Goal: Transaction & Acquisition: Book appointment/travel/reservation

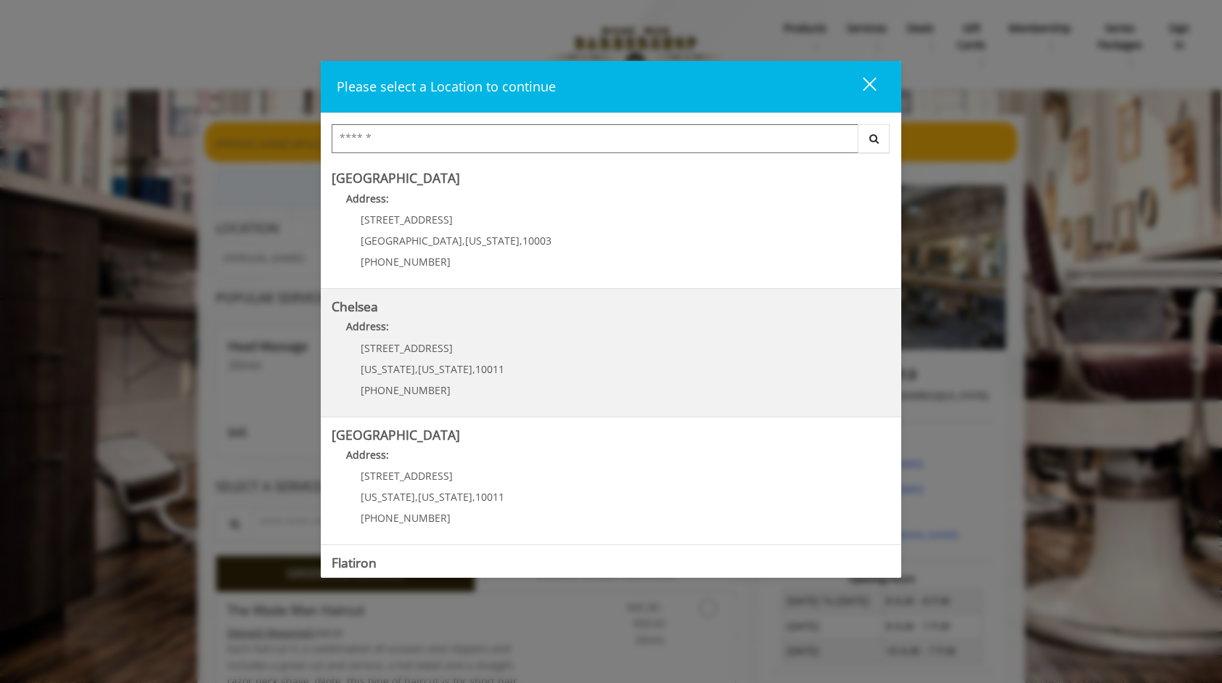
scroll to position [73, 0]
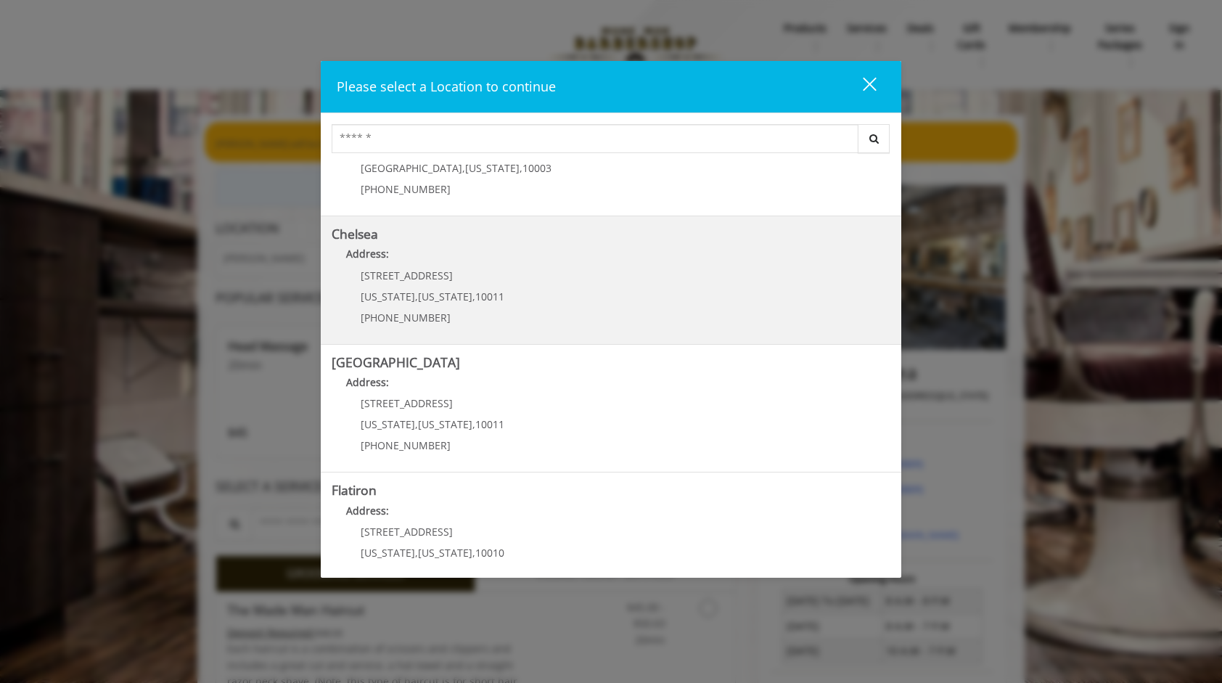
click at [511, 268] on p "Address:" at bounding box center [611, 257] width 559 height 23
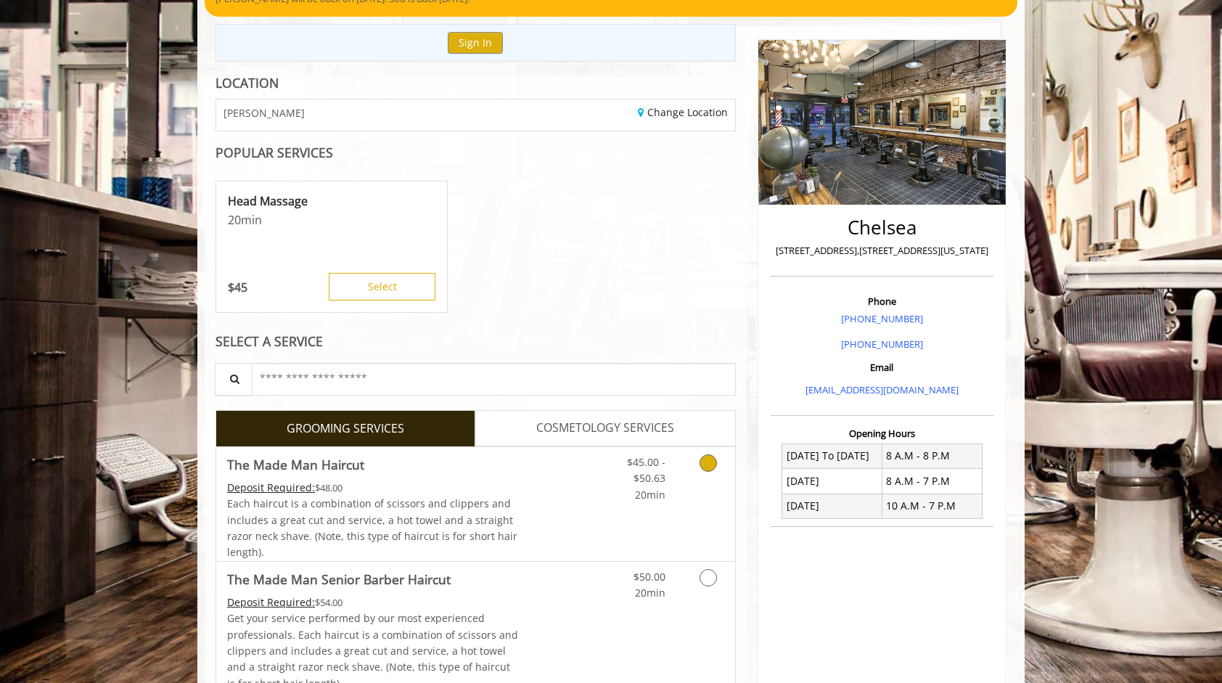
scroll to position [218, 0]
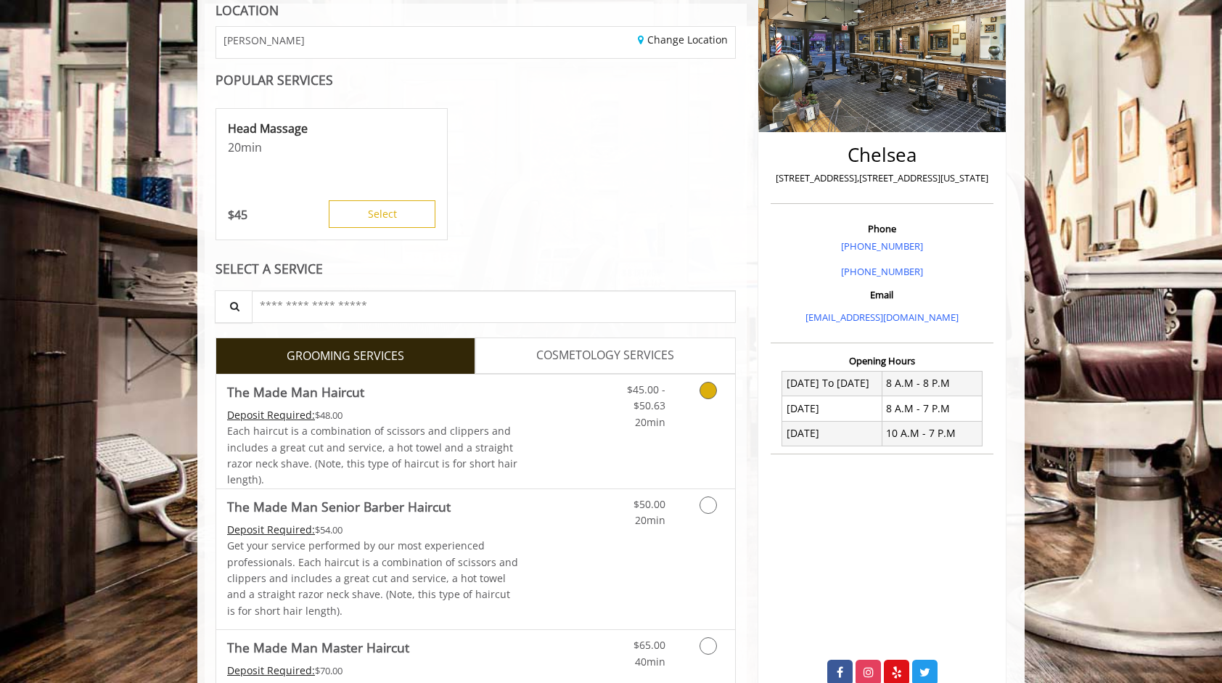
click at [714, 387] on icon "Grooming services" at bounding box center [707, 390] width 17 height 17
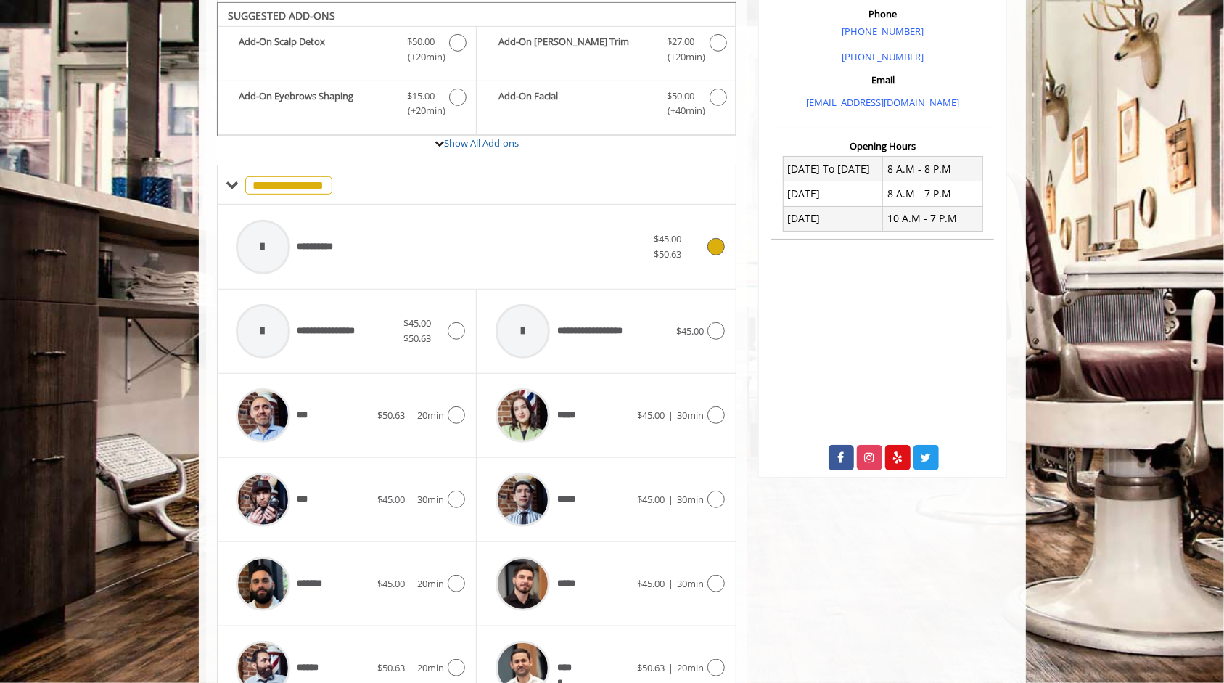
scroll to position [505, 0]
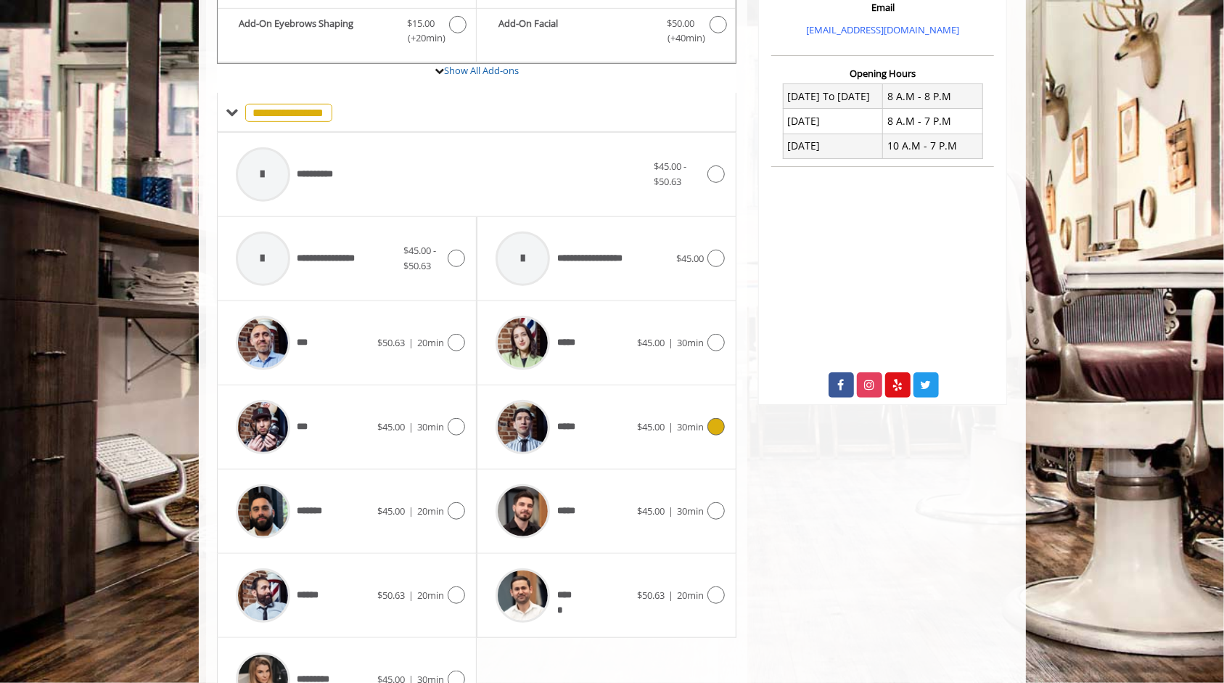
click at [720, 422] on icon at bounding box center [715, 426] width 17 height 17
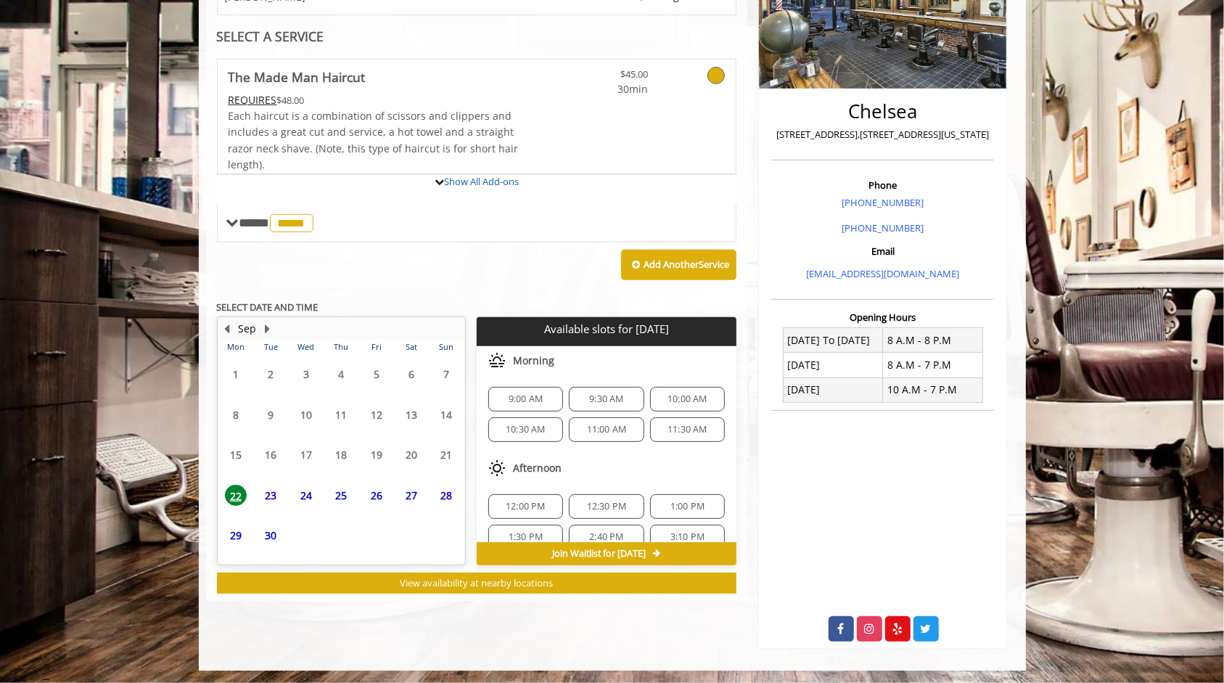
scroll to position [345, 0]
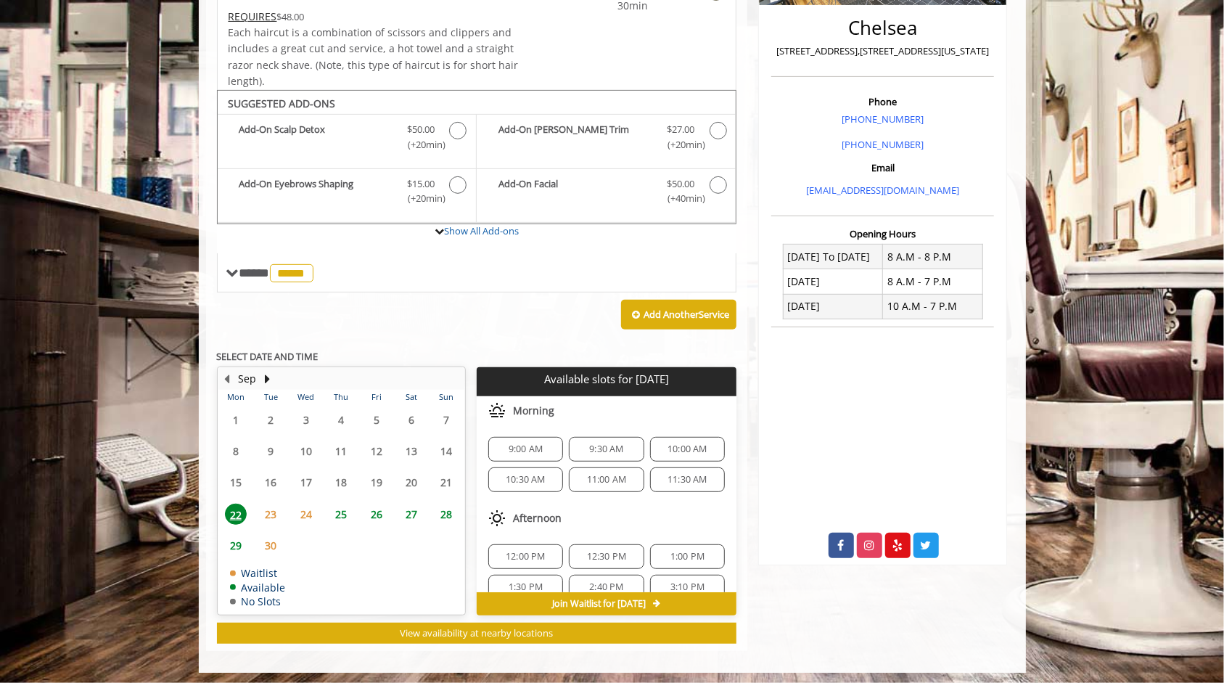
click at [596, 445] on span "9:30 AM" at bounding box center [606, 449] width 34 height 12
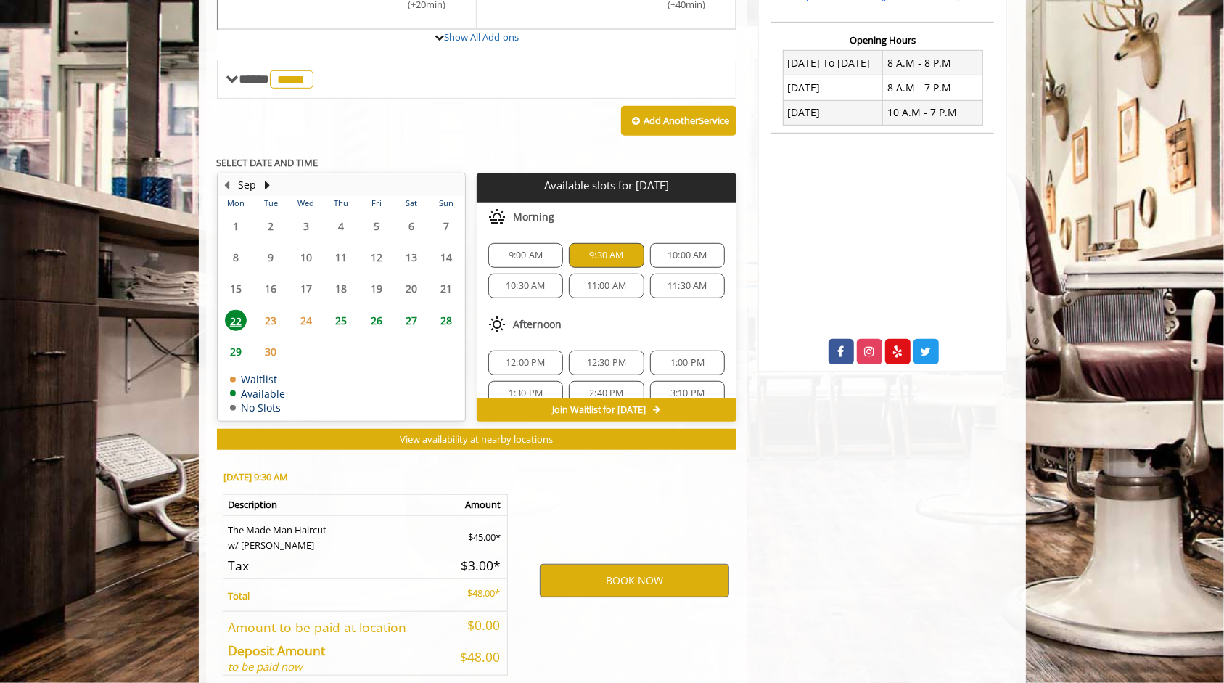
scroll to position [605, 0]
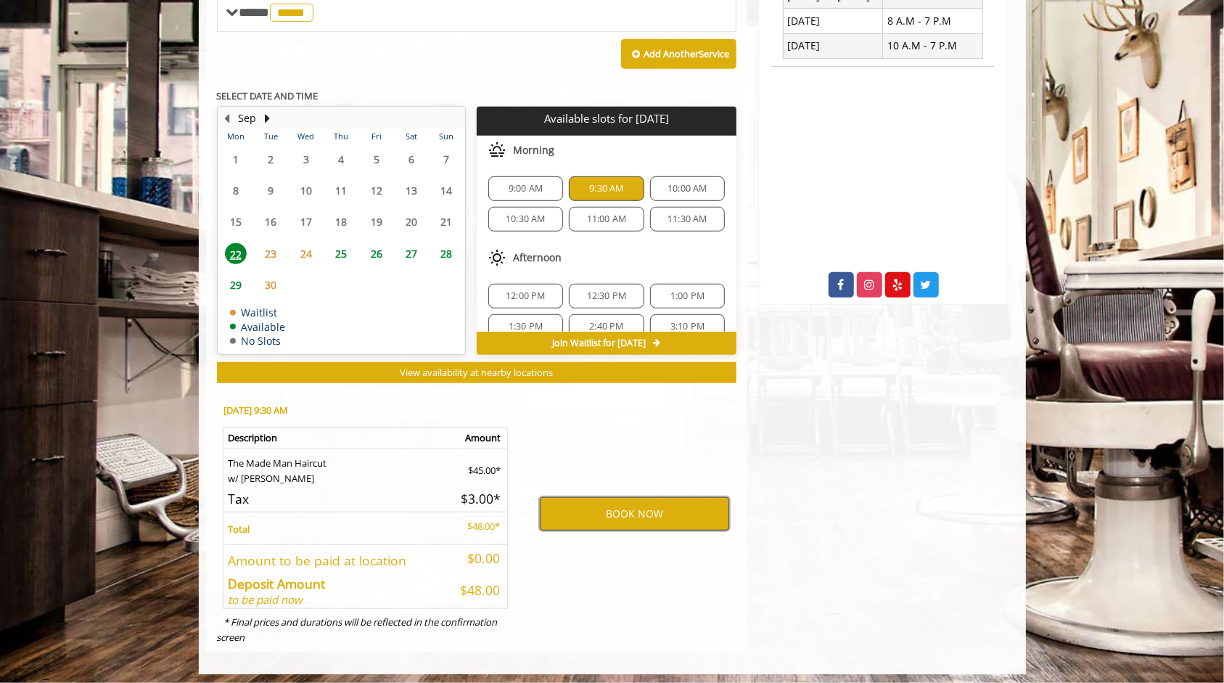
click at [667, 513] on button "BOOK NOW" at bounding box center [634, 513] width 189 height 33
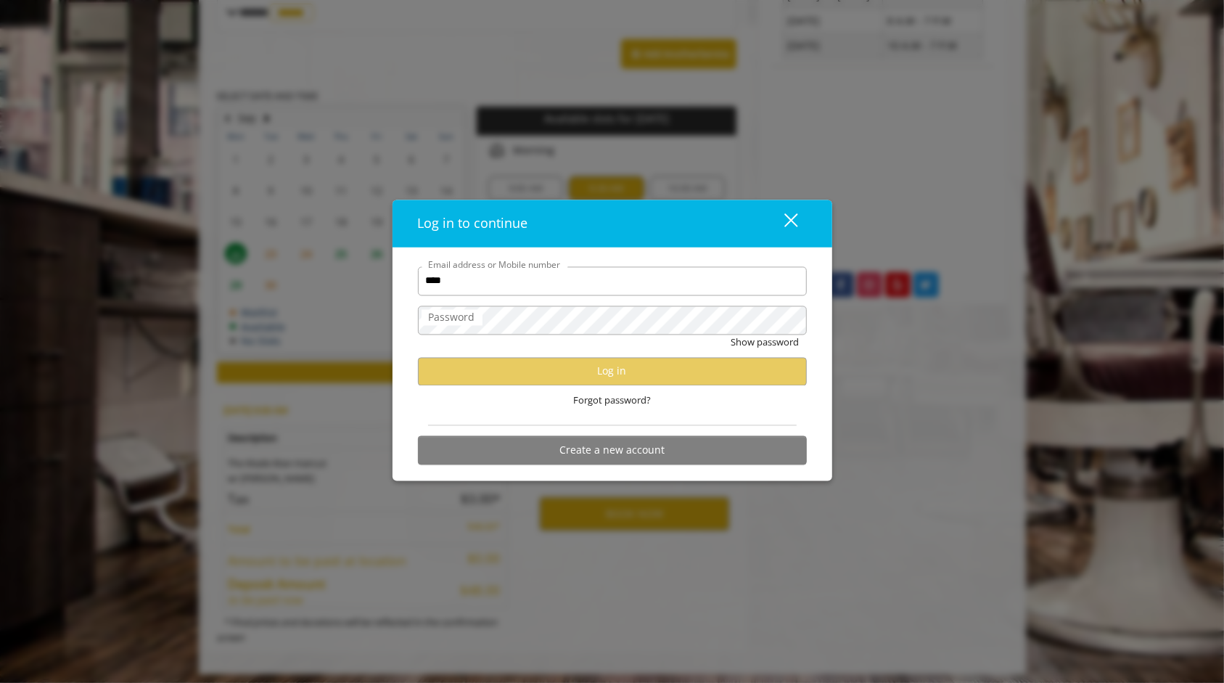
type input "**********"
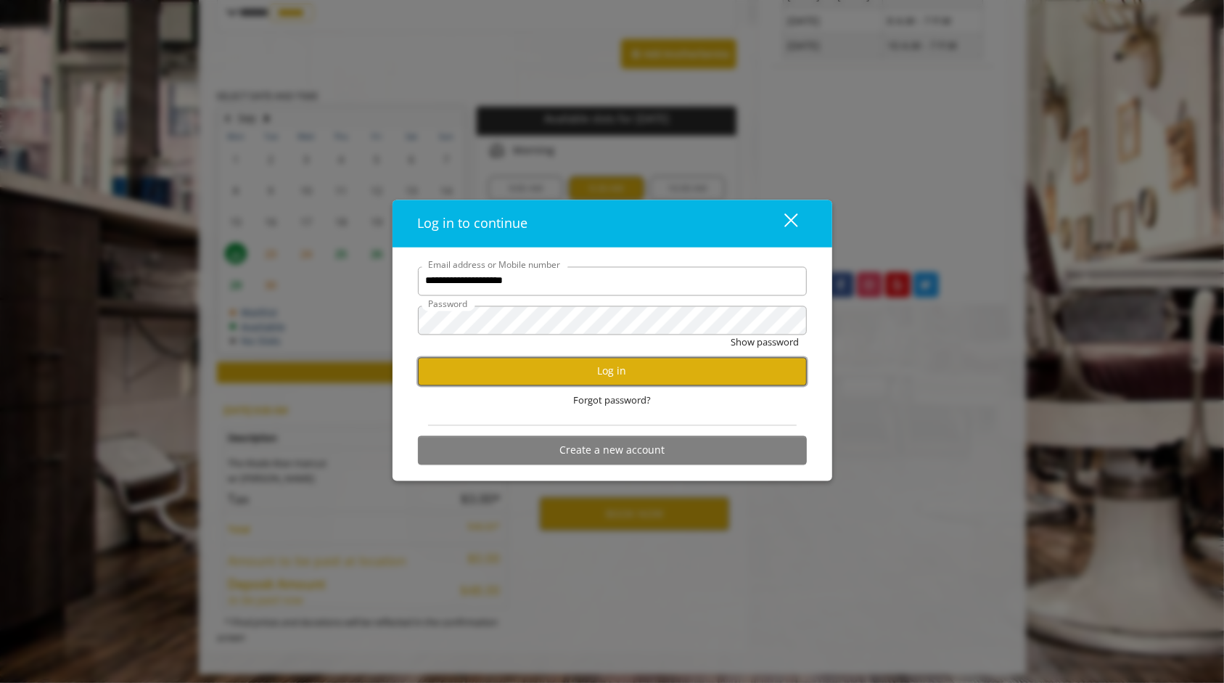
click at [585, 364] on button "Log in" at bounding box center [612, 371] width 389 height 28
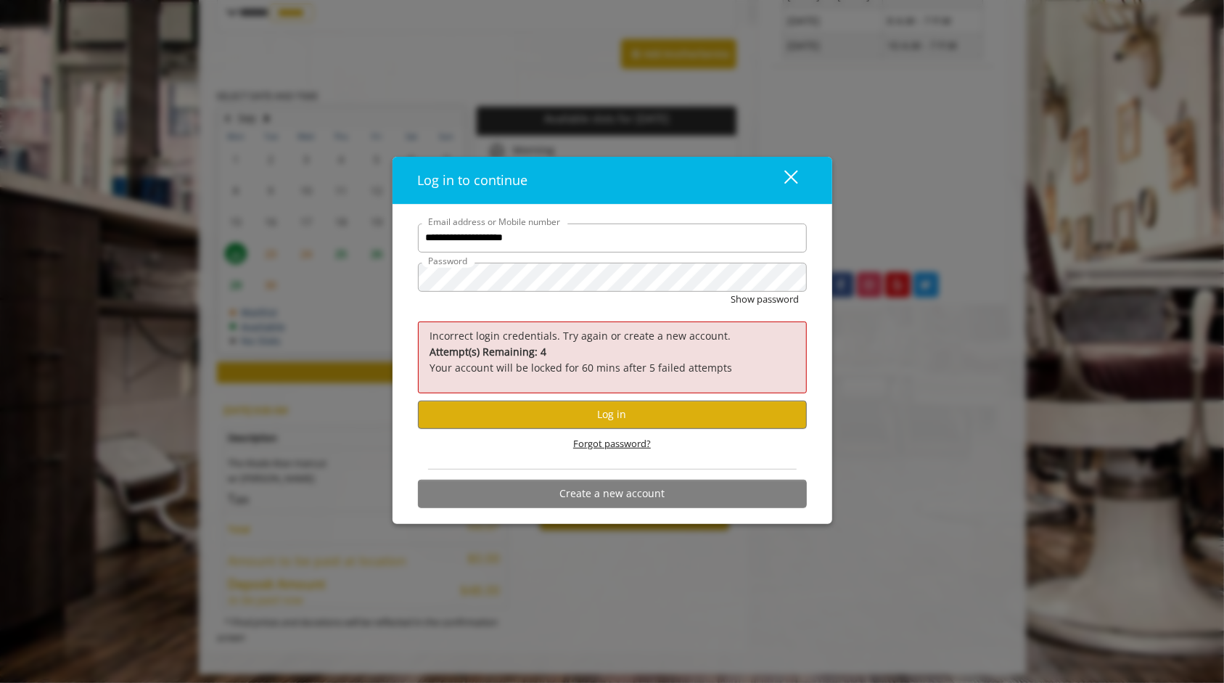
click at [604, 443] on span "Forgot password?" at bounding box center [612, 443] width 78 height 15
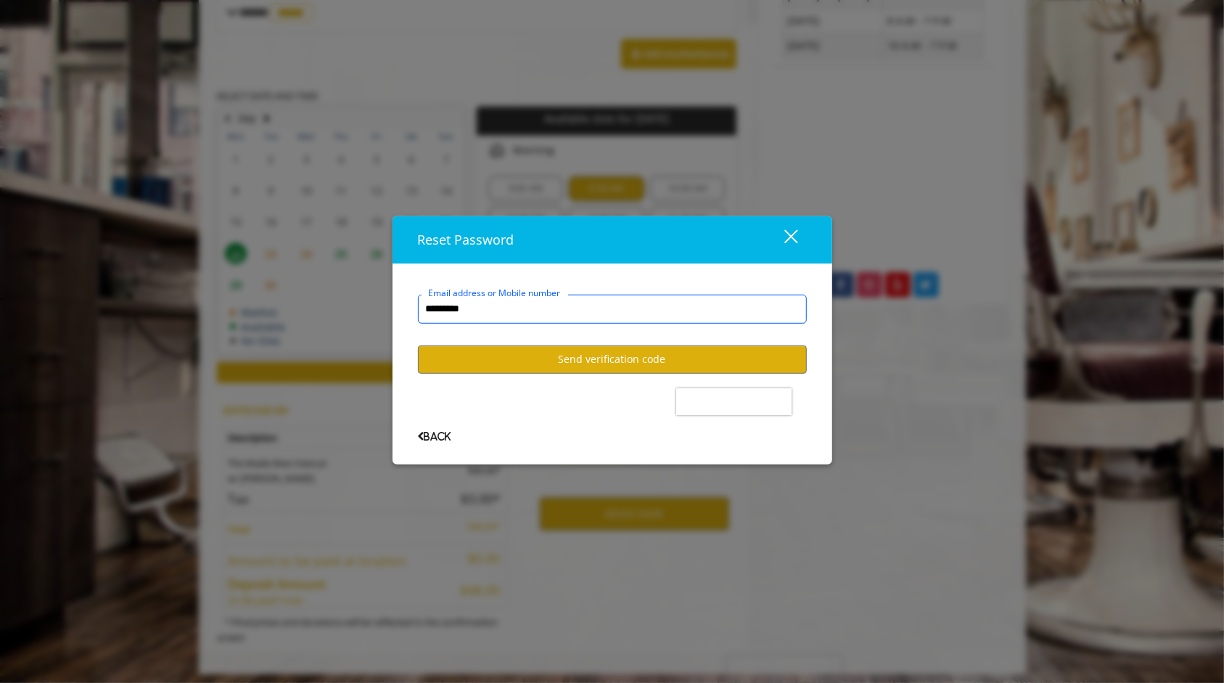
type input "**********"
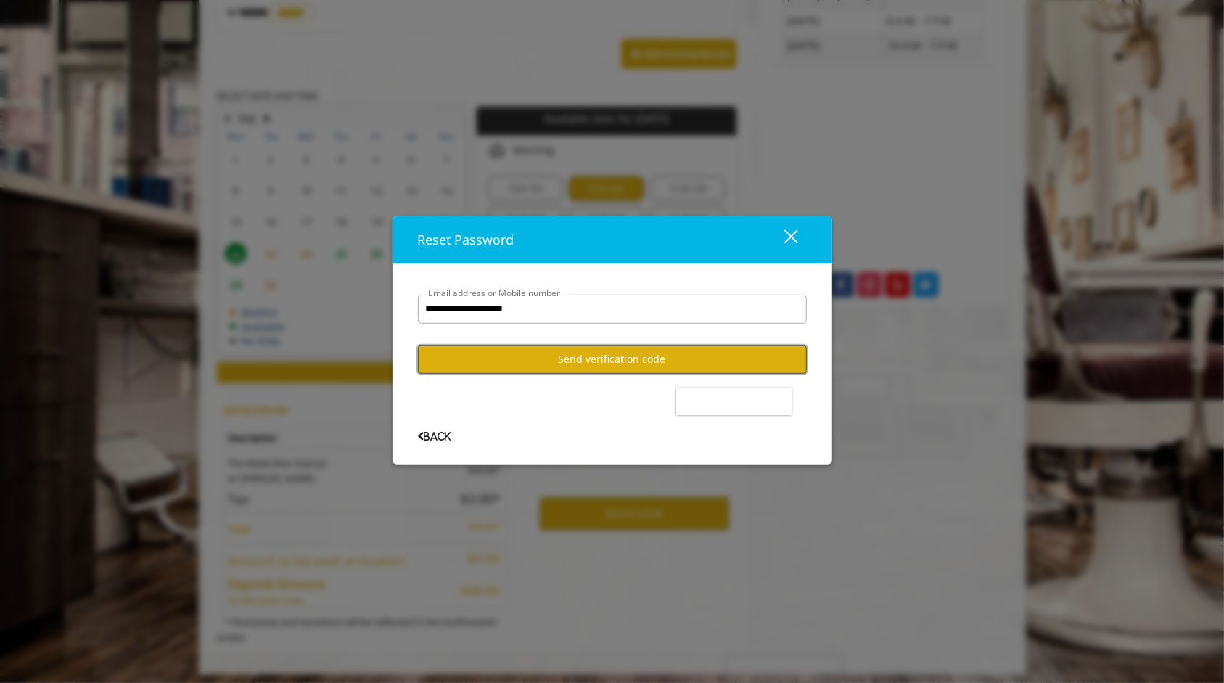
click at [554, 364] on button "Send verification code" at bounding box center [612, 359] width 389 height 28
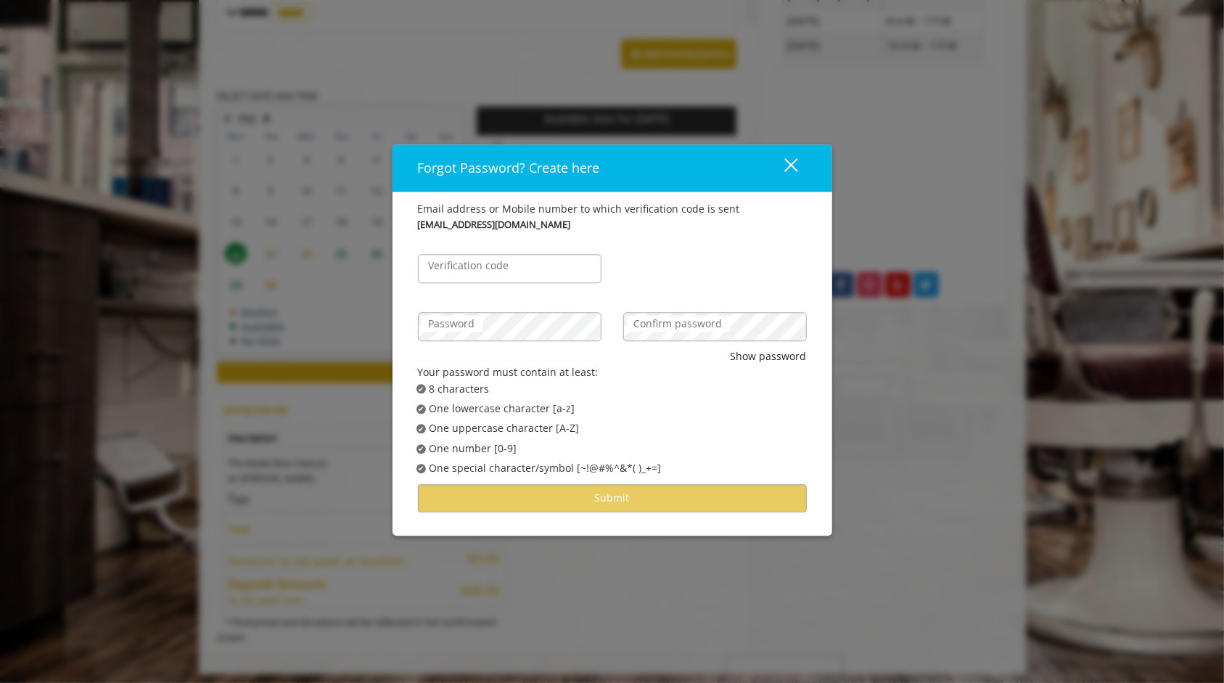
click at [514, 266] on label "Verification code" at bounding box center [468, 266] width 95 height 16
click at [514, 266] on input "Verification code" at bounding box center [510, 268] width 184 height 29
paste input "******"
type input "******"
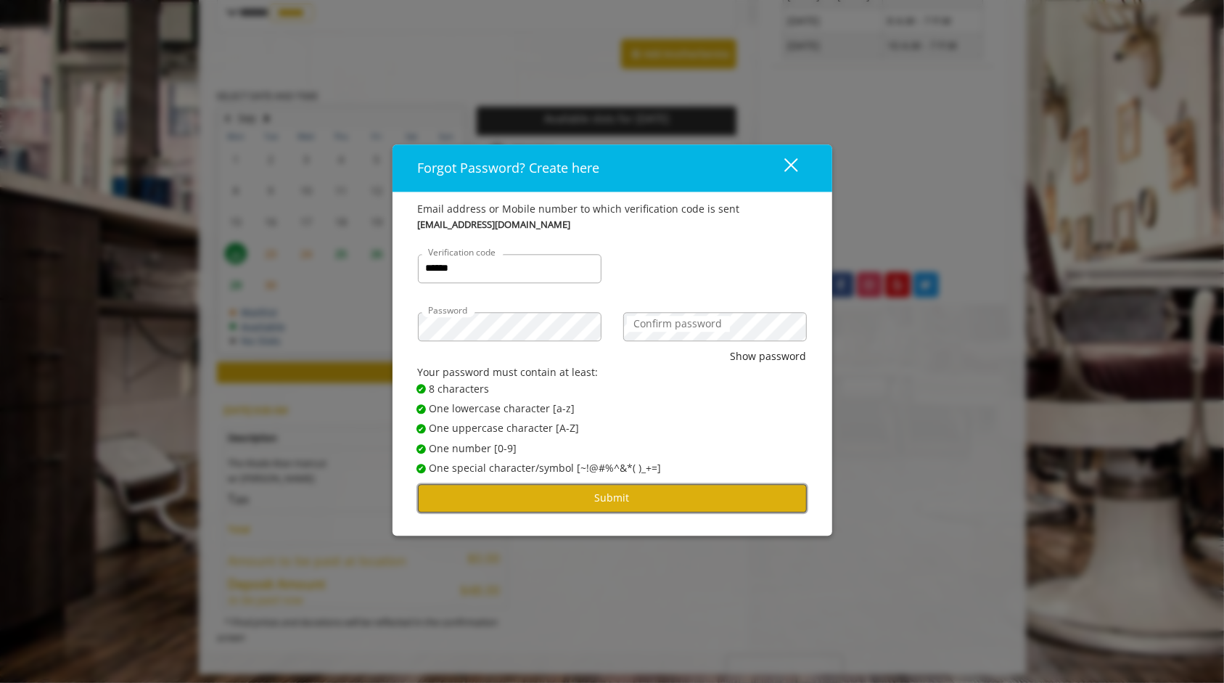
click at [633, 505] on button "Submit" at bounding box center [612, 498] width 389 height 28
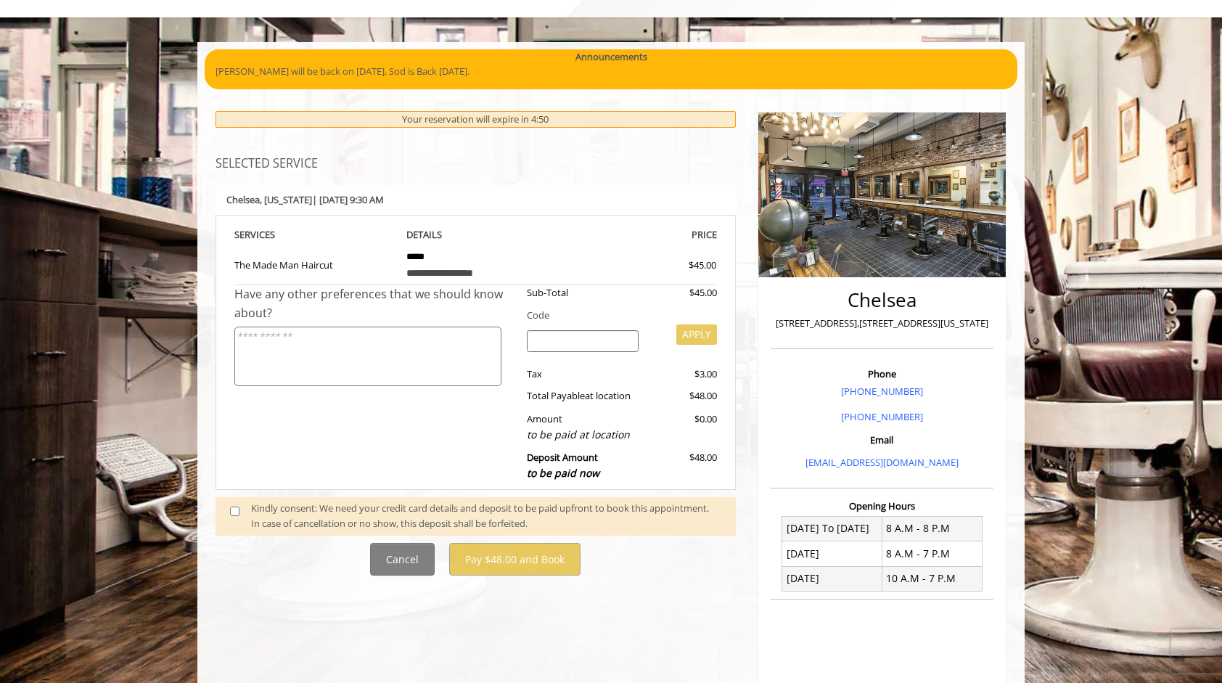
scroll to position [321, 0]
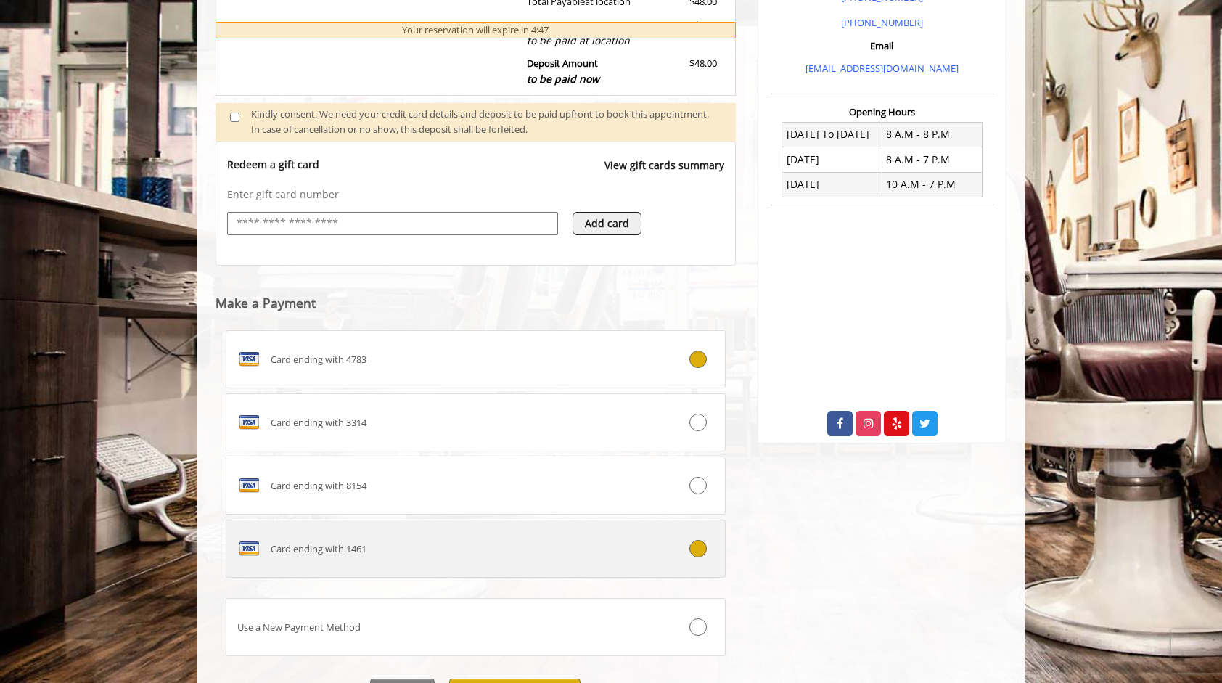
click at [706, 547] on icon at bounding box center [697, 548] width 17 height 17
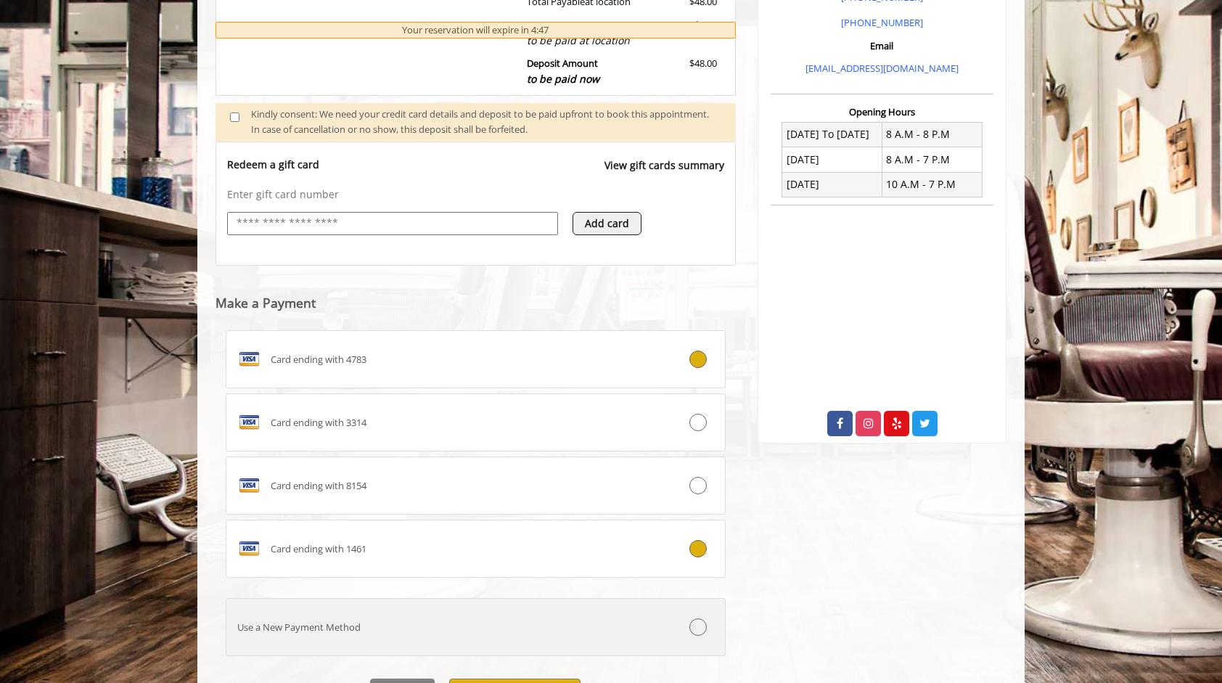
scroll to position [543, 0]
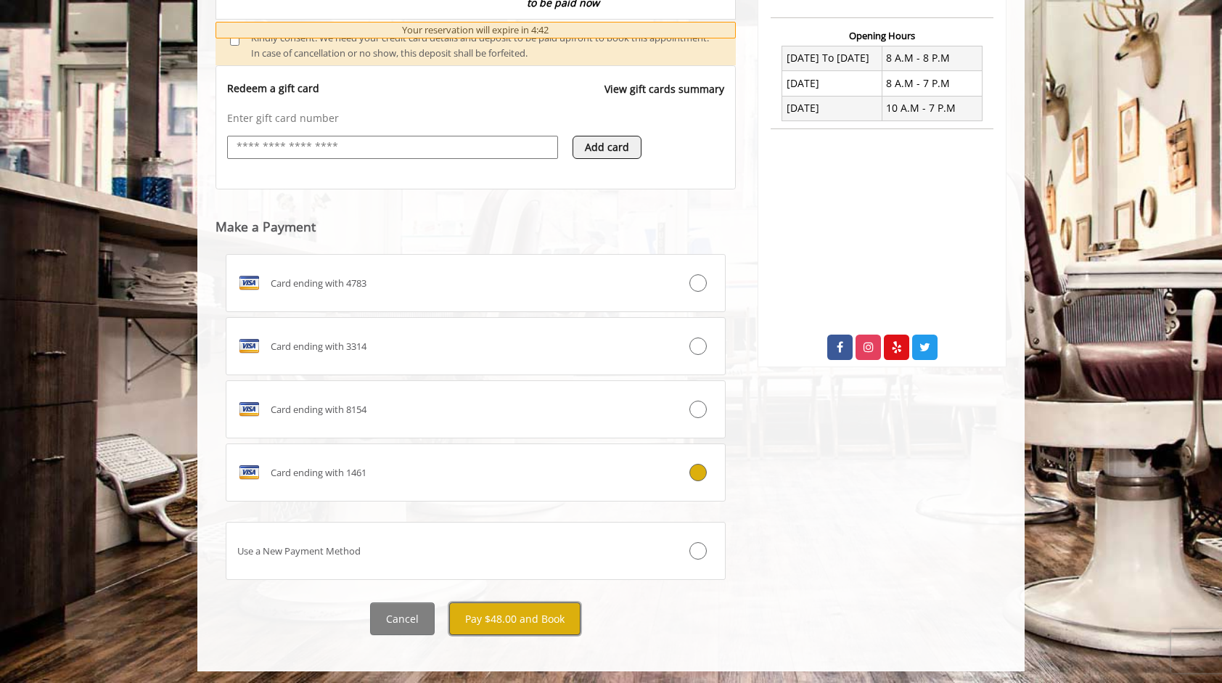
click at [518, 613] on button "Pay $48.00 and Book" at bounding box center [514, 618] width 131 height 33
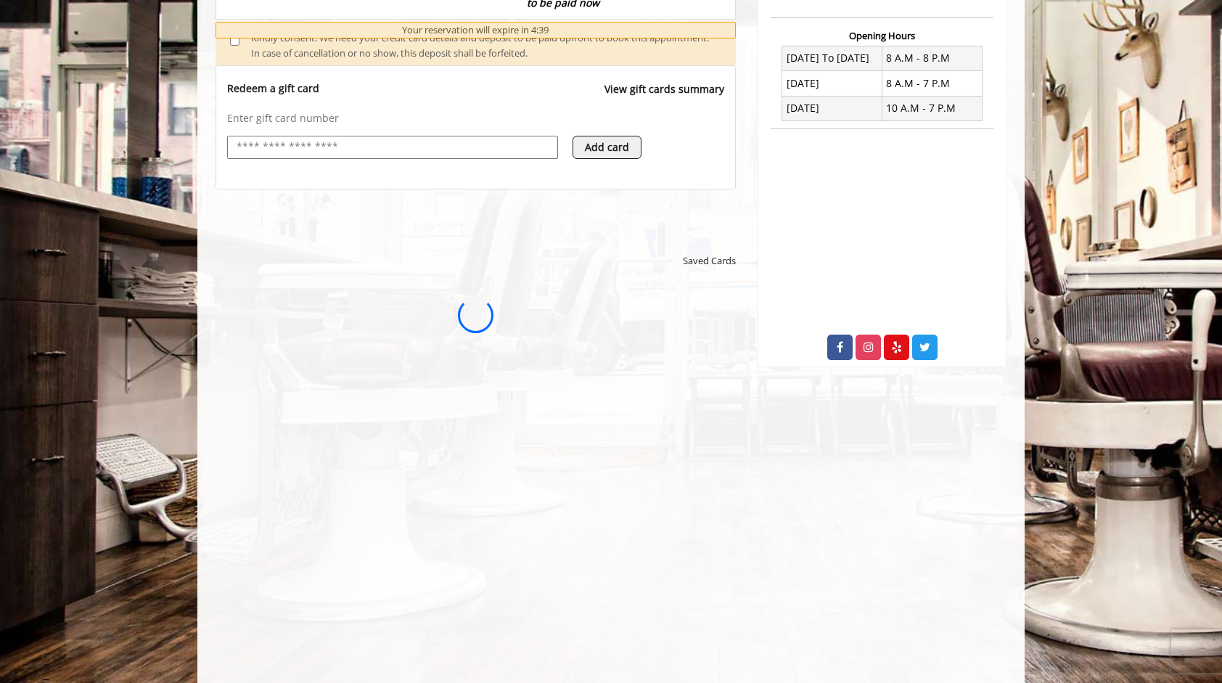
scroll to position [0, 0]
